Goal: Transaction & Acquisition: Purchase product/service

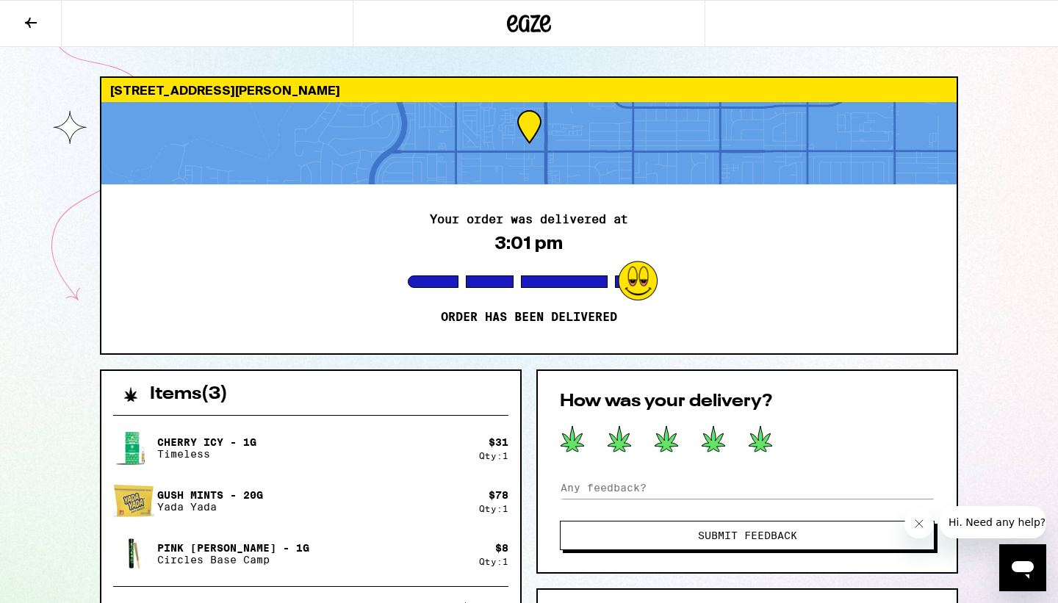
click at [528, 31] on icon at bounding box center [530, 24] width 22 height 18
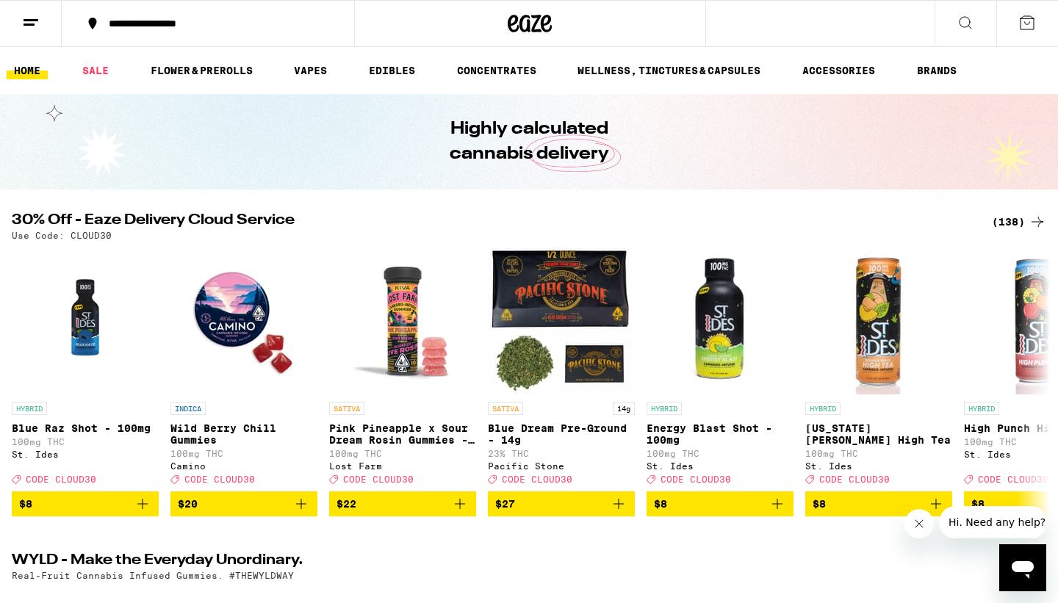
click at [1026, 222] on div "(138)" at bounding box center [1019, 222] width 54 height 18
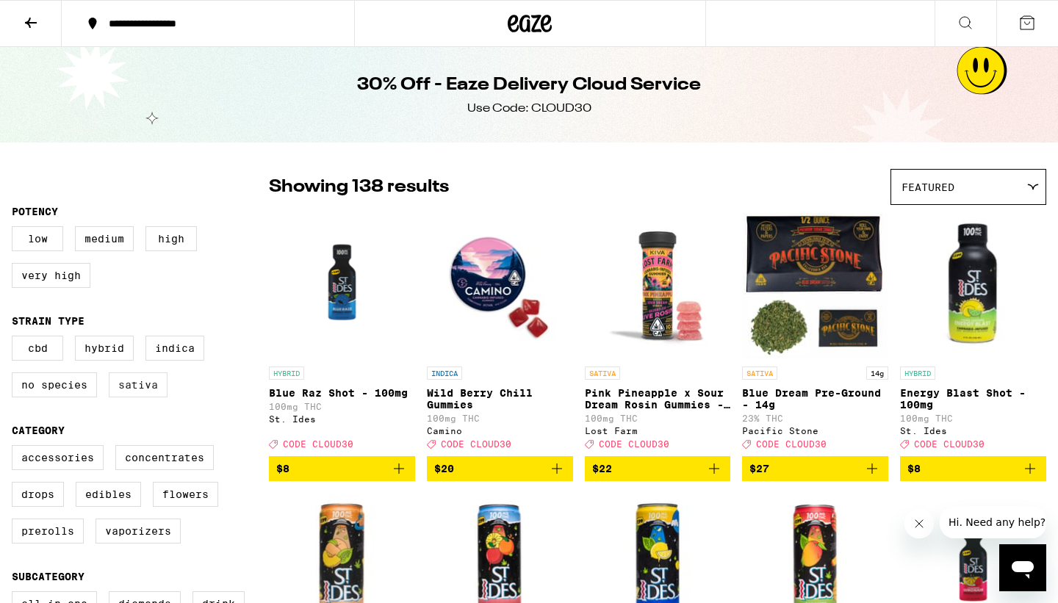
click at [132, 396] on label "Sativa" at bounding box center [138, 385] width 59 height 25
click at [15, 339] on input "Sativa" at bounding box center [15, 338] width 1 height 1
checkbox input "true"
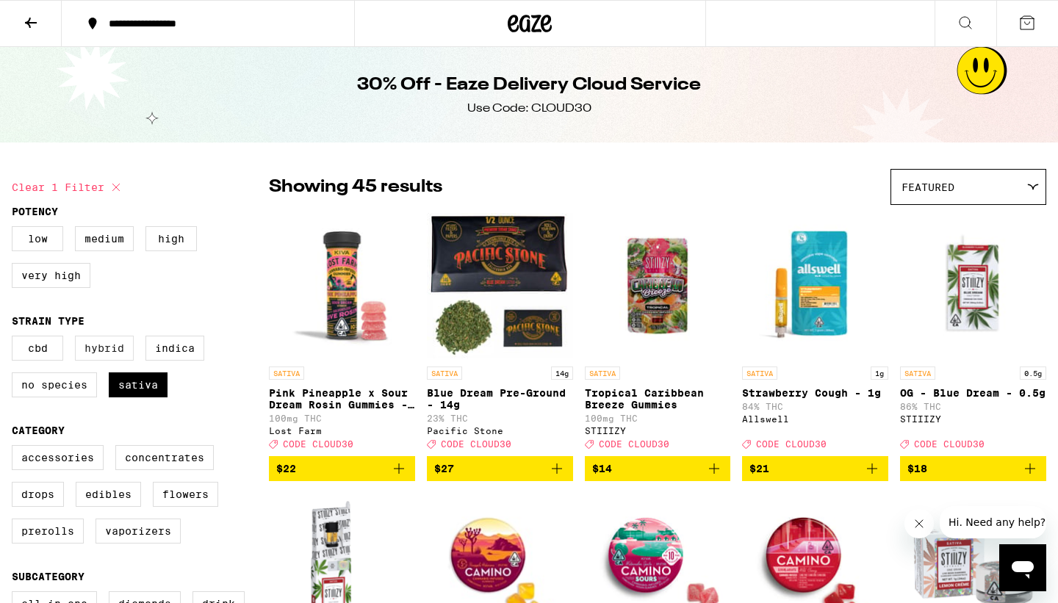
click at [110, 359] on label "Hybrid" at bounding box center [104, 348] width 59 height 25
click at [15, 339] on input "Hybrid" at bounding box center [15, 338] width 1 height 1
checkbox input "true"
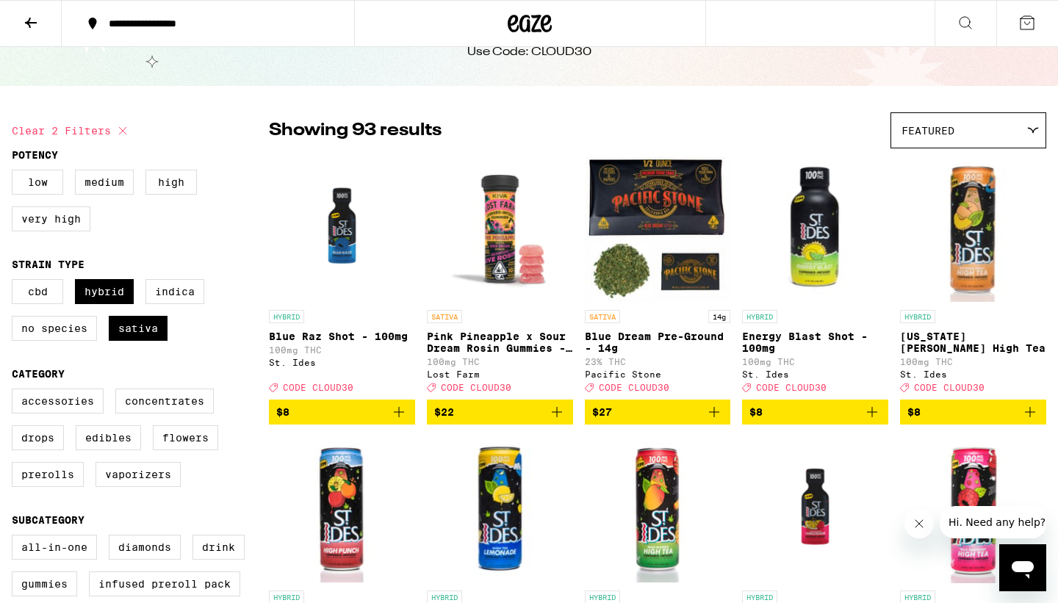
scroll to position [57, 0]
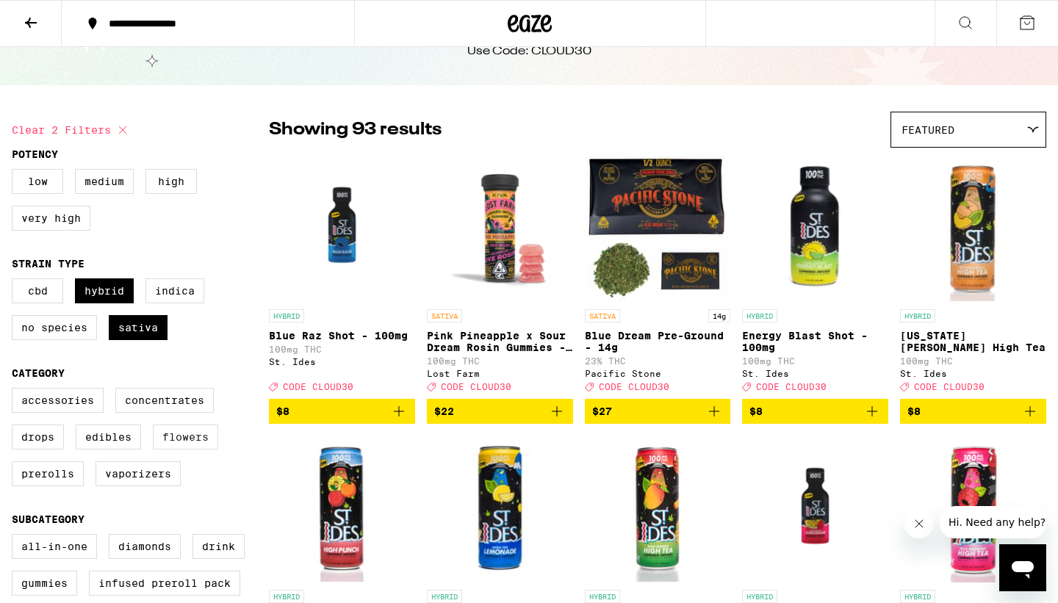
click at [168, 444] on label "Flowers" at bounding box center [185, 437] width 65 height 25
click at [15, 391] on input "Flowers" at bounding box center [15, 390] width 1 height 1
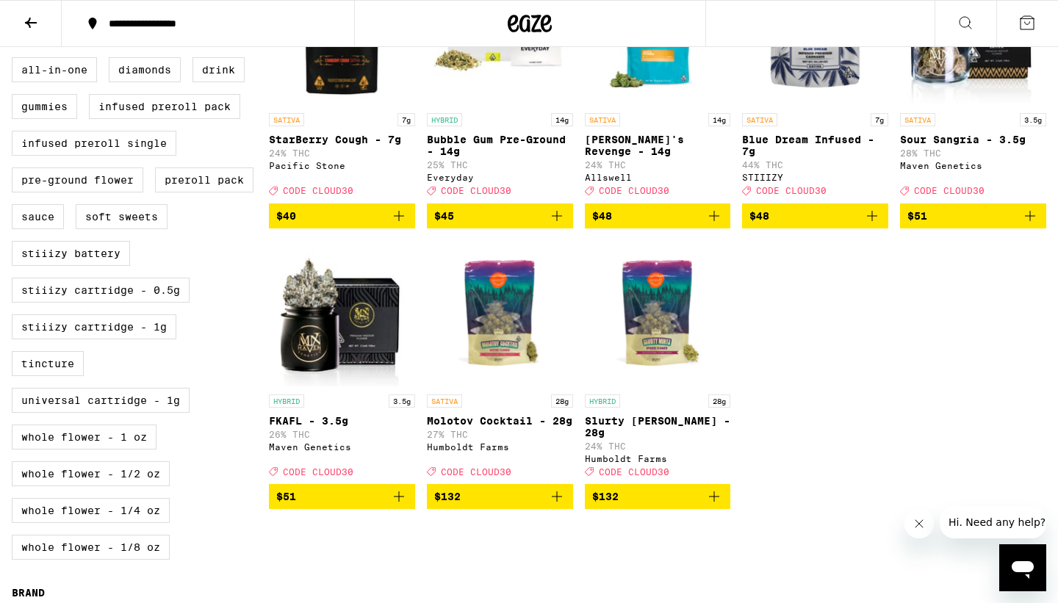
scroll to position [540, 0]
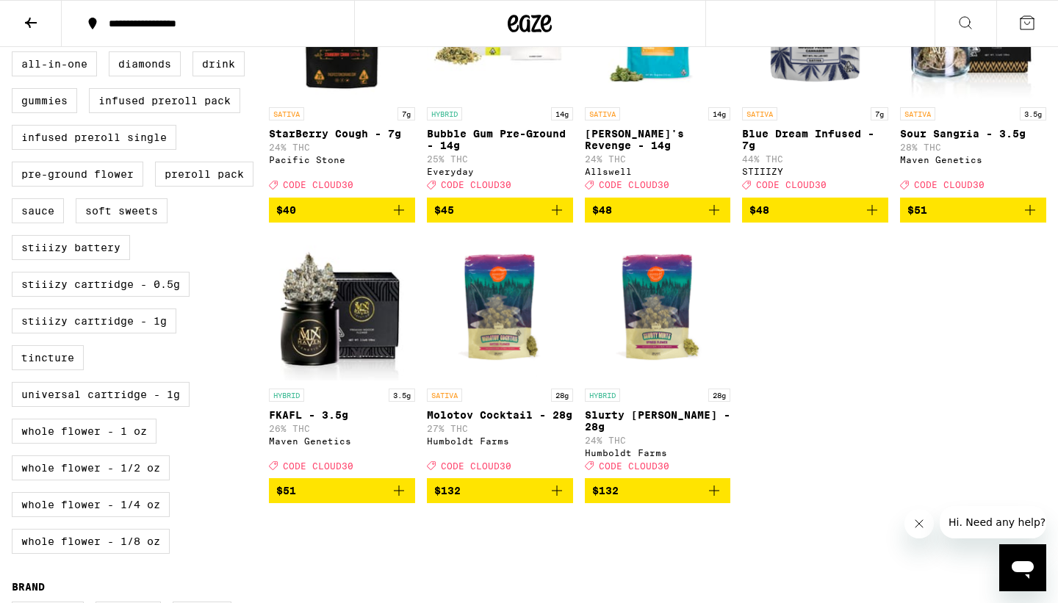
click at [716, 219] on icon "Add to bag" at bounding box center [715, 210] width 18 height 18
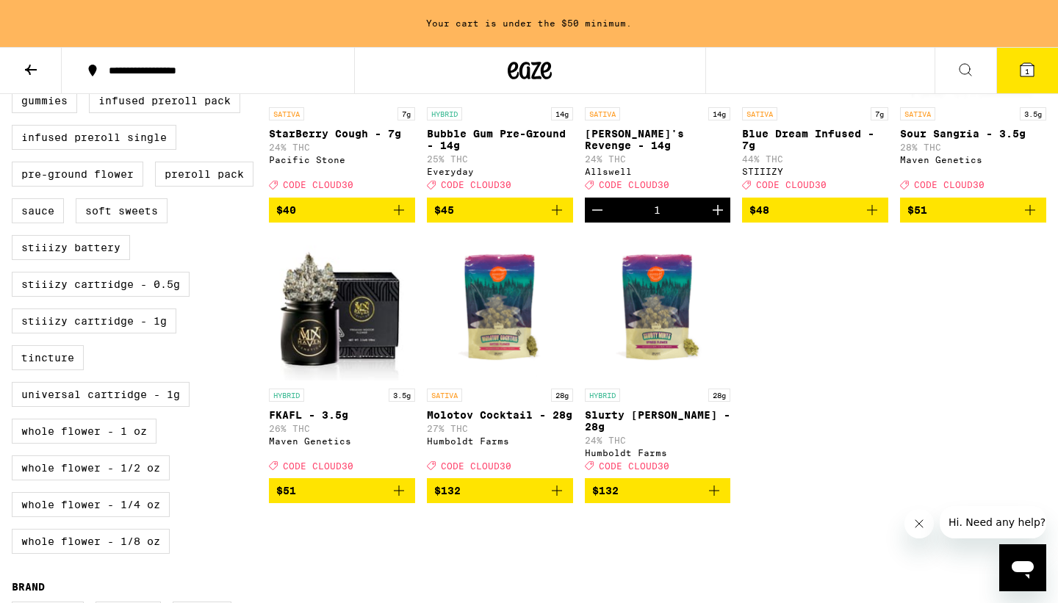
click at [717, 219] on icon "Increment" at bounding box center [718, 210] width 18 height 18
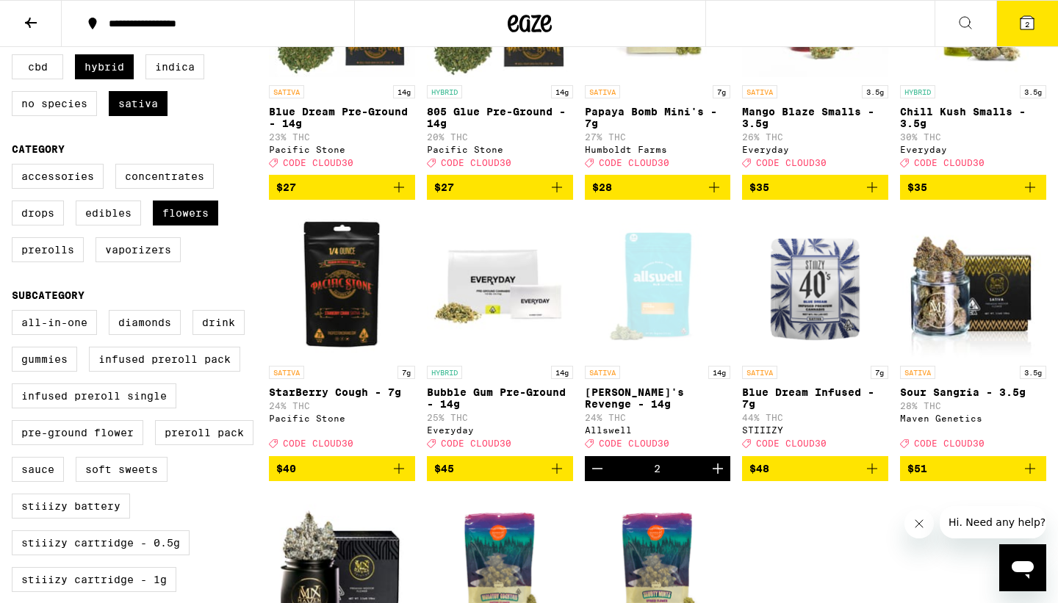
scroll to position [0, 0]
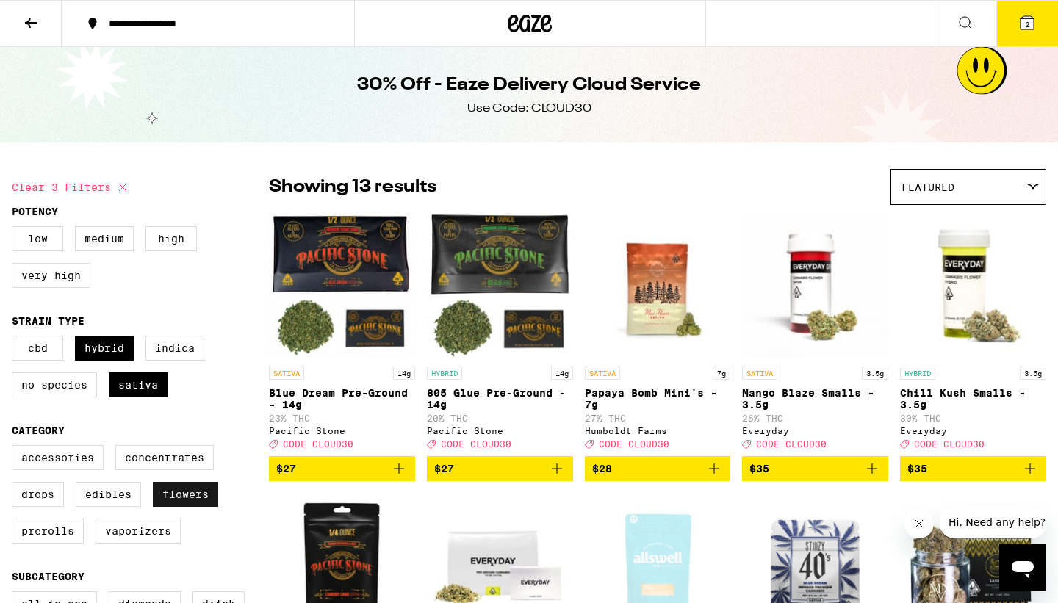
click at [174, 506] on label "Flowers" at bounding box center [185, 494] width 65 height 25
click at [15, 448] on input "Flowers" at bounding box center [15, 448] width 1 height 1
checkbox input "false"
click at [136, 544] on label "Vaporizers" at bounding box center [138, 531] width 85 height 25
click at [15, 448] on input "Vaporizers" at bounding box center [15, 448] width 1 height 1
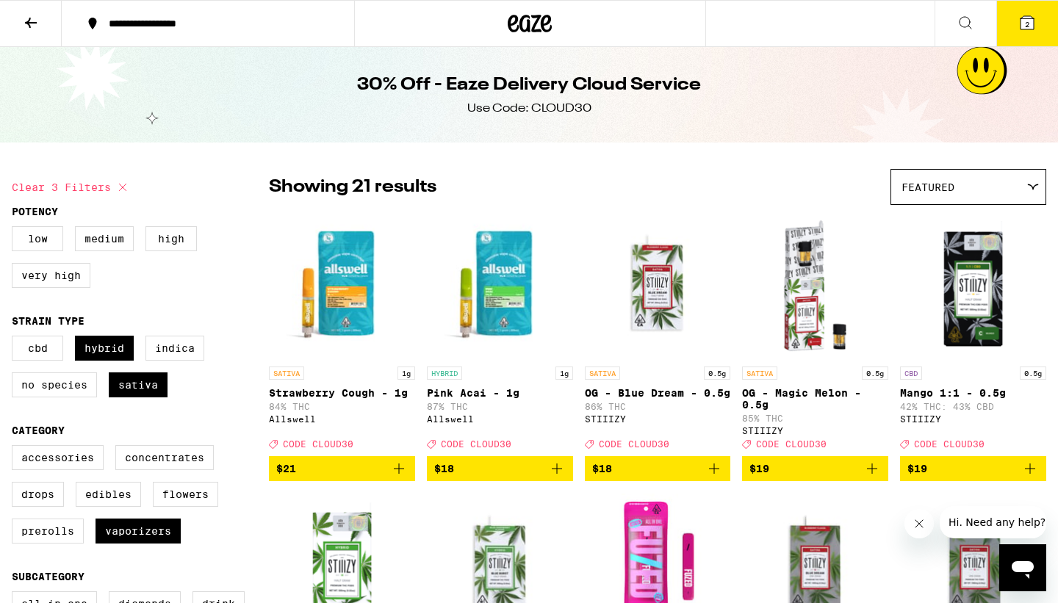
click at [558, 476] on icon "Add to bag" at bounding box center [557, 469] width 18 height 18
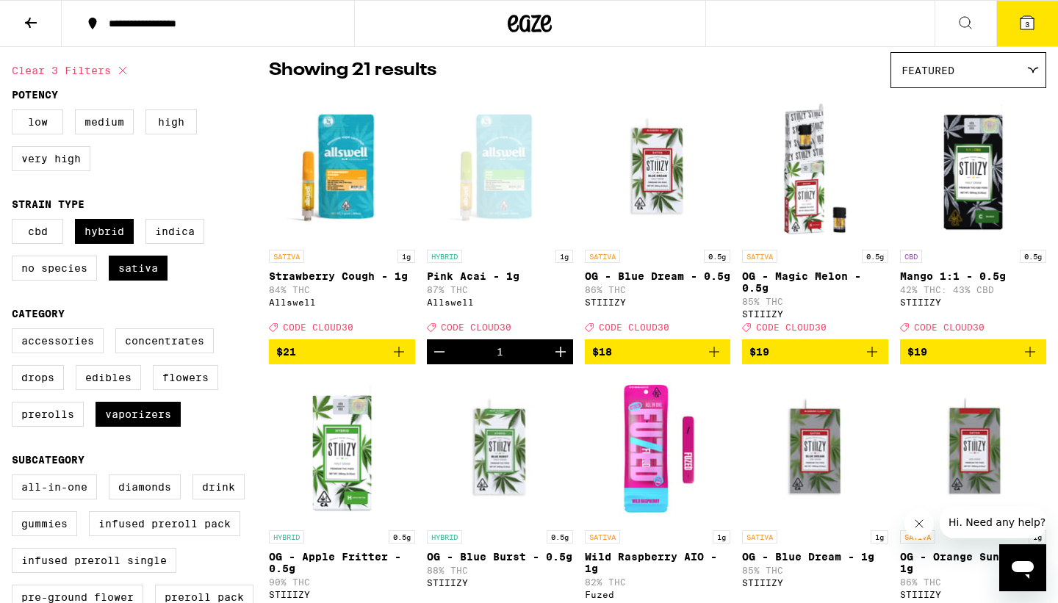
scroll to position [76, 0]
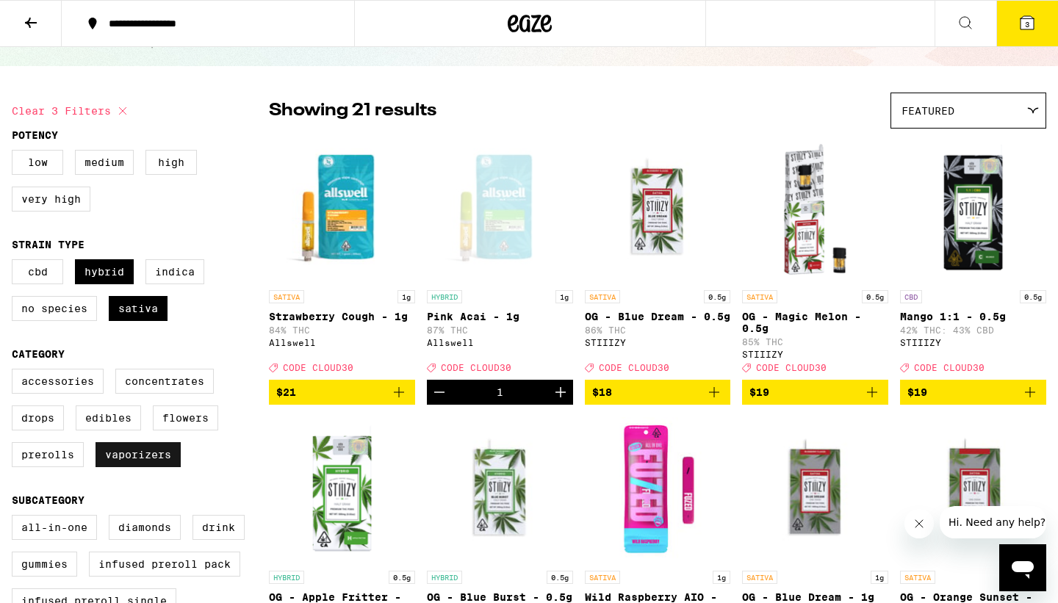
click at [142, 467] on label "Vaporizers" at bounding box center [138, 454] width 85 height 25
click at [15, 372] on input "Vaporizers" at bounding box center [15, 371] width 1 height 1
checkbox input "false"
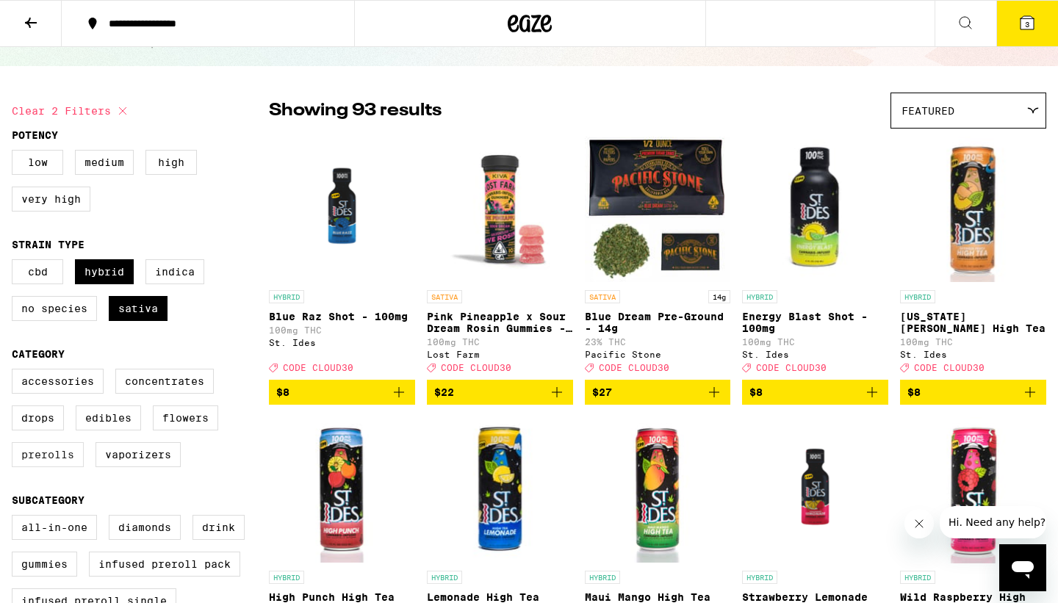
click at [62, 467] on label "Prerolls" at bounding box center [48, 454] width 72 height 25
click at [15, 372] on input "Prerolls" at bounding box center [15, 371] width 1 height 1
checkbox input "true"
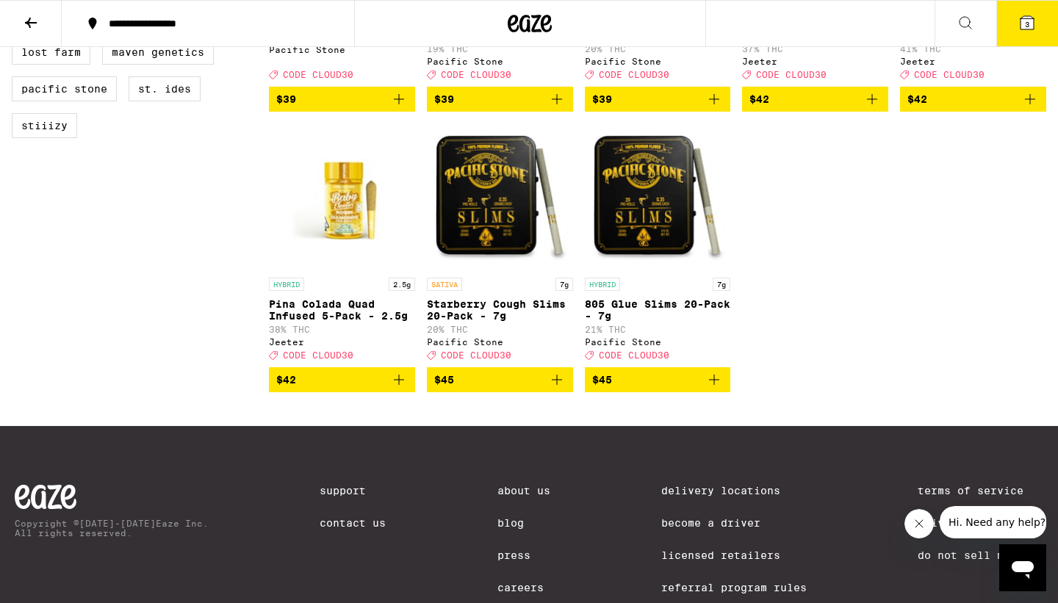
scroll to position [1233, 0]
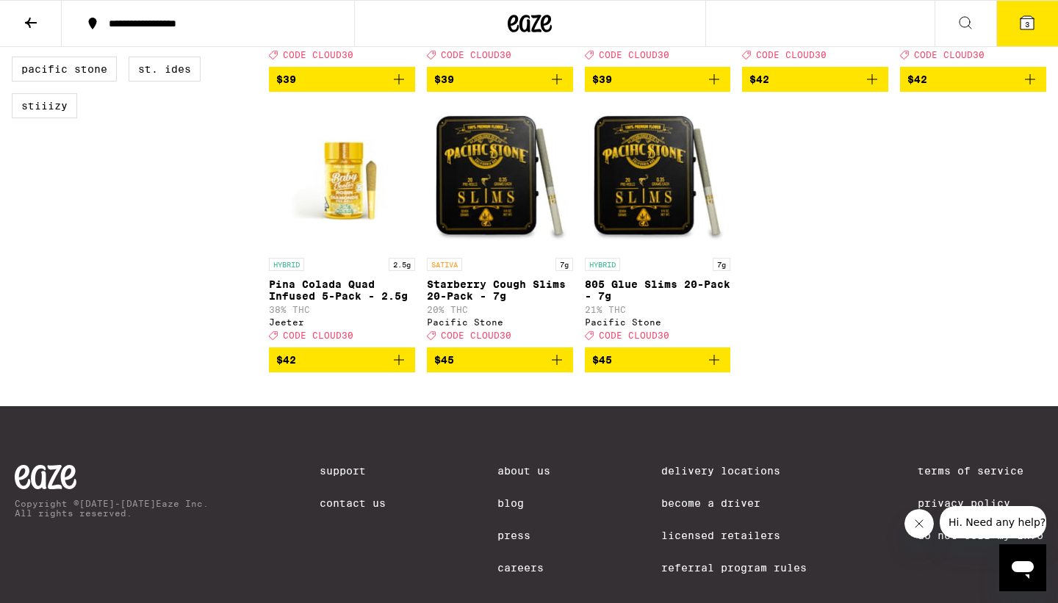
click at [1029, 26] on span "3" at bounding box center [1027, 24] width 4 height 9
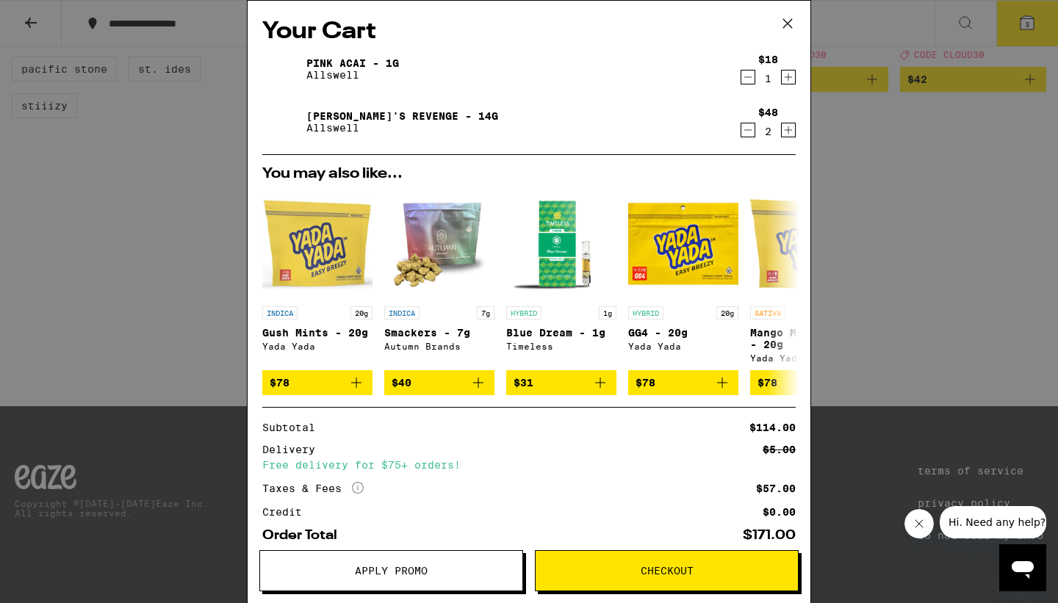
click at [398, 560] on button "Apply Promo" at bounding box center [391, 571] width 264 height 41
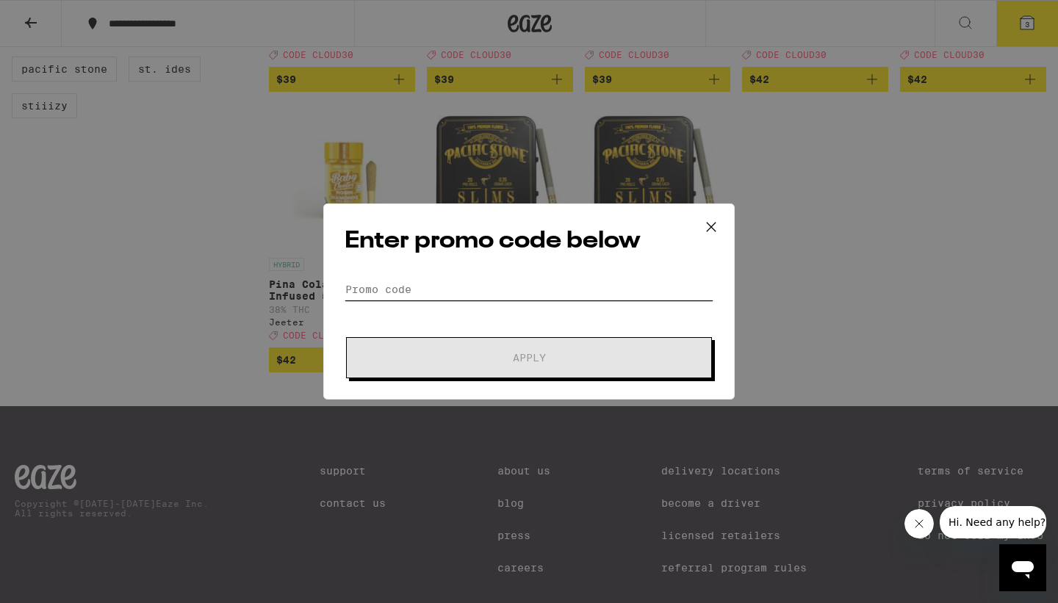
click at [401, 284] on input "Promo Code" at bounding box center [529, 290] width 369 height 22
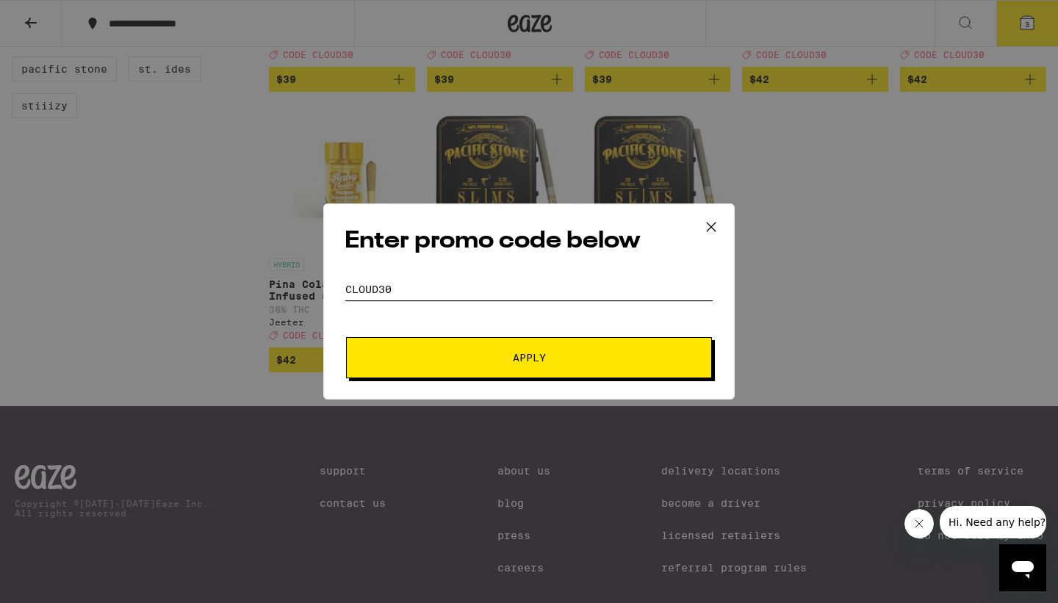
type input "cloud30"
click at [393, 332] on form "Promo Code cloud30 Apply" at bounding box center [529, 329] width 369 height 100
click at [398, 357] on span "Apply" at bounding box center [529, 358] width 265 height 10
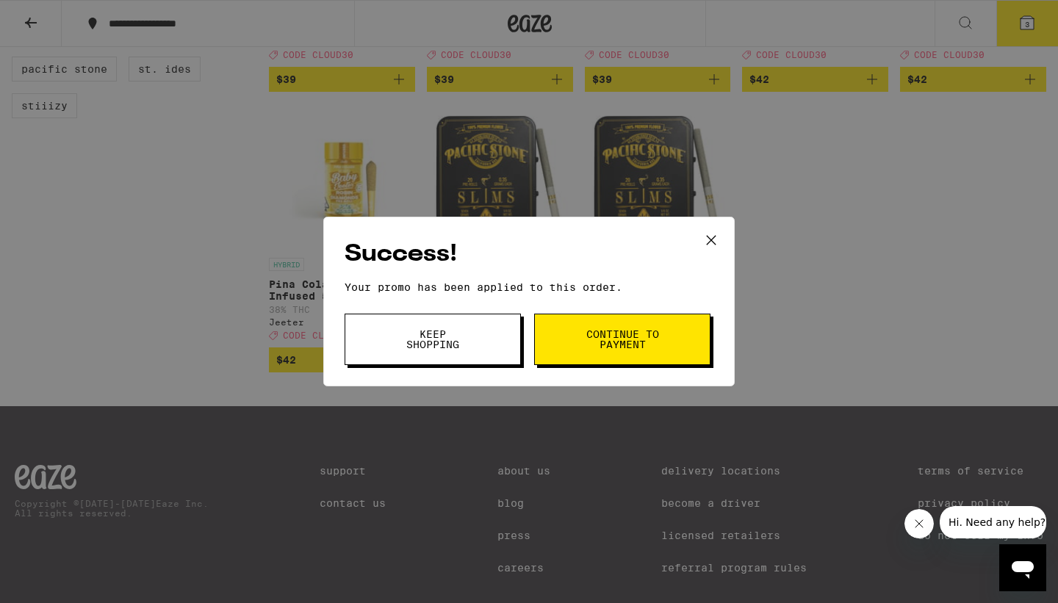
click at [399, 357] on button "Keep Shopping" at bounding box center [433, 339] width 176 height 51
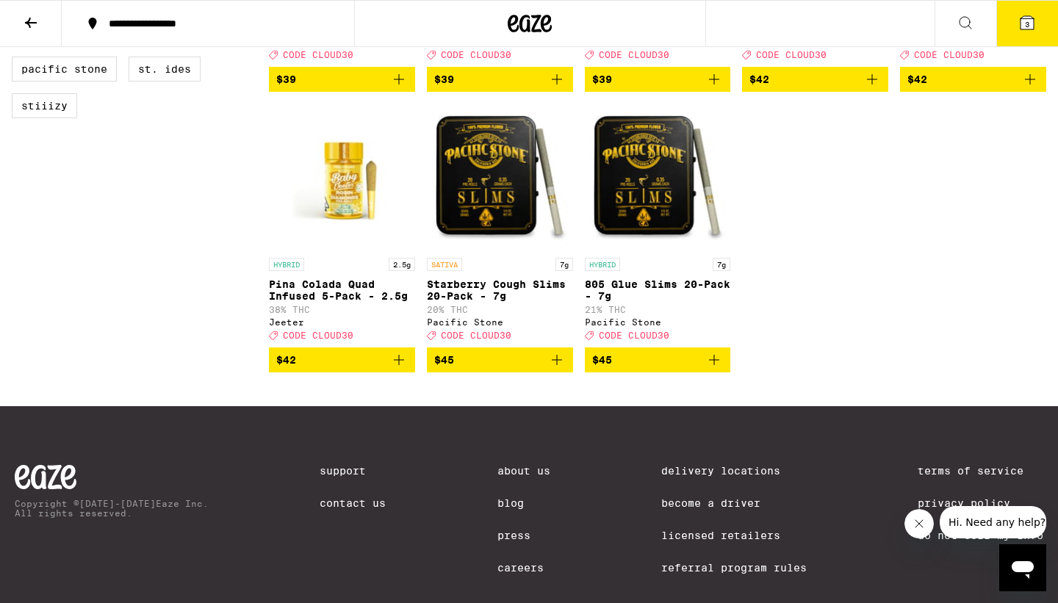
click at [1033, 17] on icon at bounding box center [1028, 23] width 18 height 18
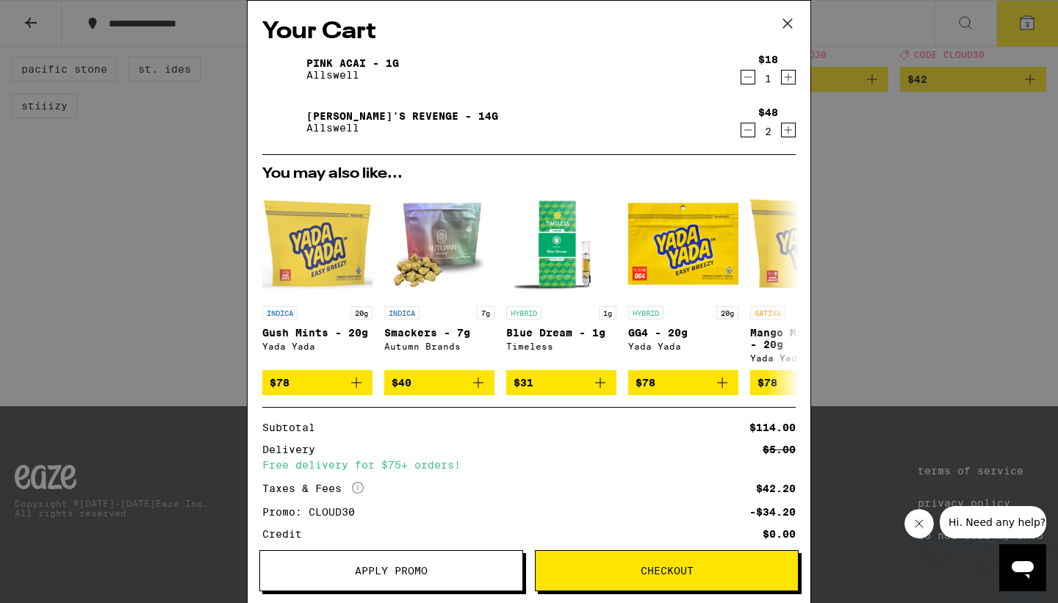
click at [789, 23] on icon at bounding box center [787, 23] width 9 height 9
